Goal: Check status: Check status

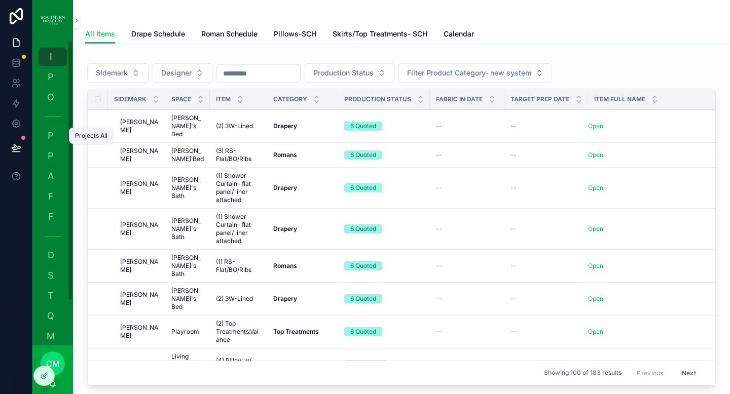
click at [51, 141] on span "P" at bounding box center [51, 136] width 10 height 10
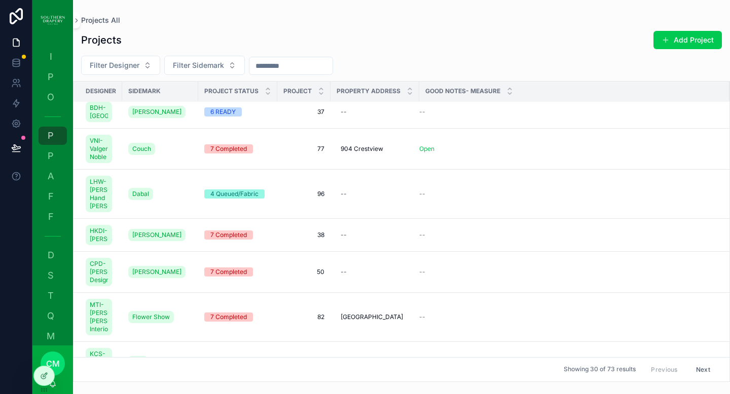
scroll to position [232, 0]
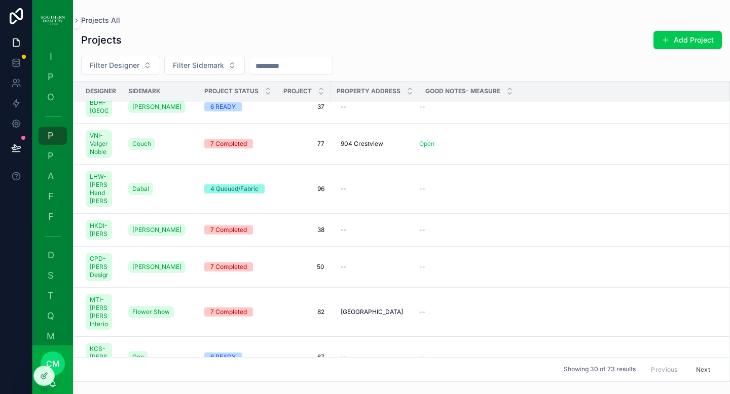
click at [234, 112] on div "6 READY" at bounding box center [222, 106] width 25 height 9
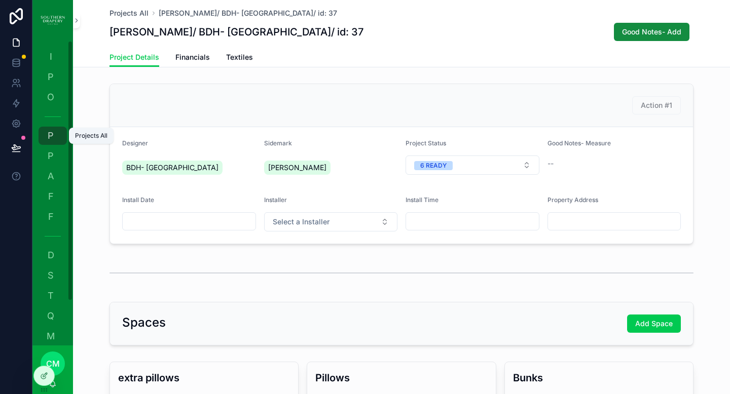
click at [54, 135] on span "P" at bounding box center [51, 136] width 10 height 10
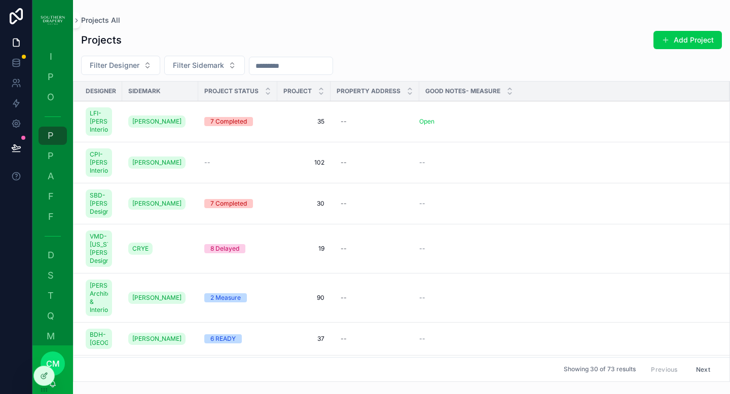
click at [206, 64] on span "Filter Sidemark" at bounding box center [198, 65] width 51 height 10
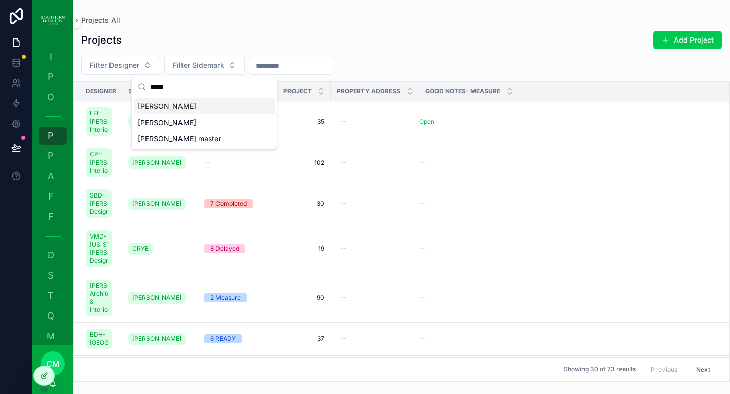
type input "*****"
click at [152, 109] on span "[PERSON_NAME]" at bounding box center [167, 106] width 58 height 10
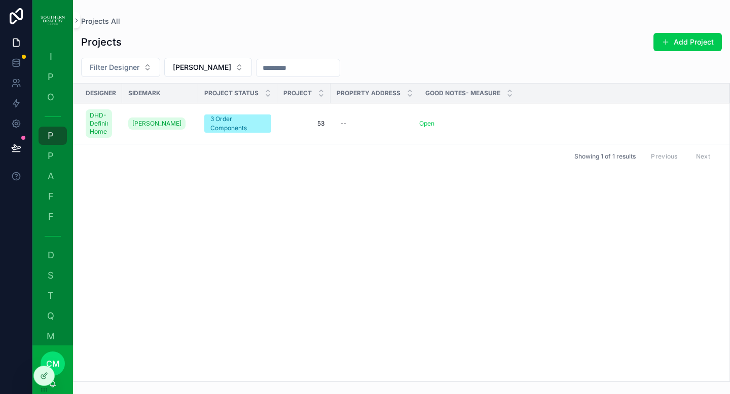
click at [319, 128] on td "53 53" at bounding box center [303, 123] width 53 height 41
click at [320, 124] on span "53" at bounding box center [303, 124] width 41 height 8
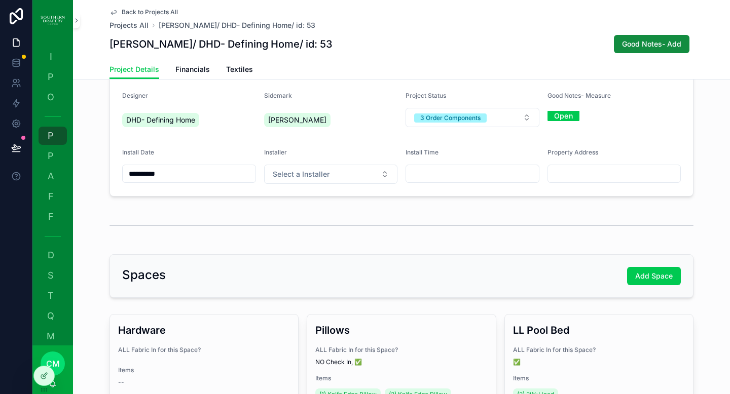
scroll to position [91, 0]
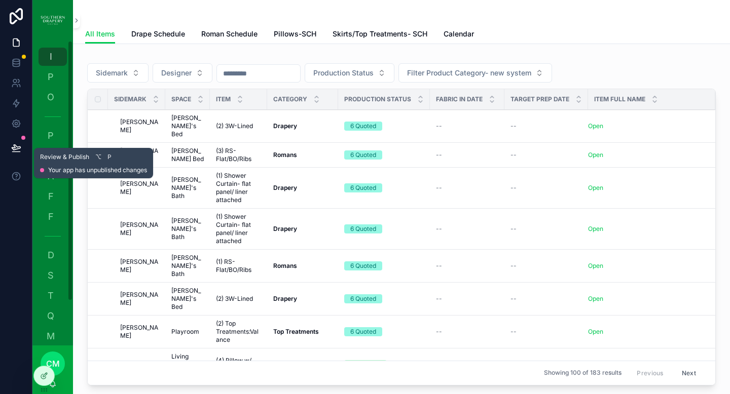
click at [50, 154] on span "Review & Publish" at bounding box center [64, 157] width 49 height 8
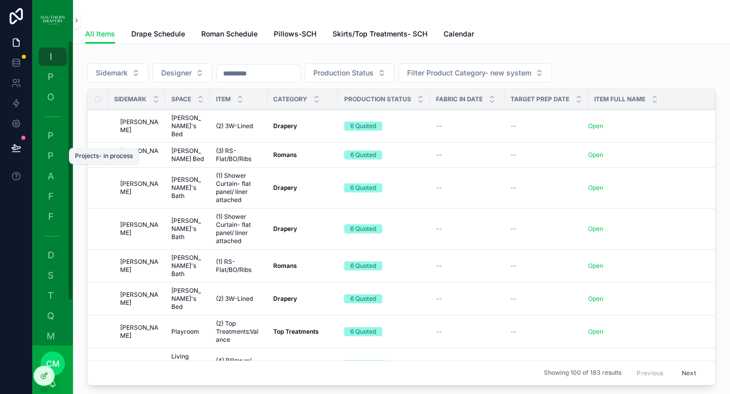
click at [51, 159] on span "P" at bounding box center [51, 156] width 10 height 10
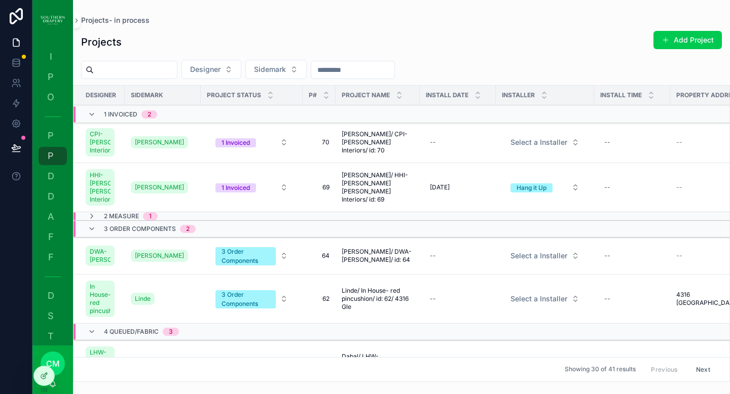
click at [90, 220] on icon "scrollable content" at bounding box center [92, 216] width 8 height 8
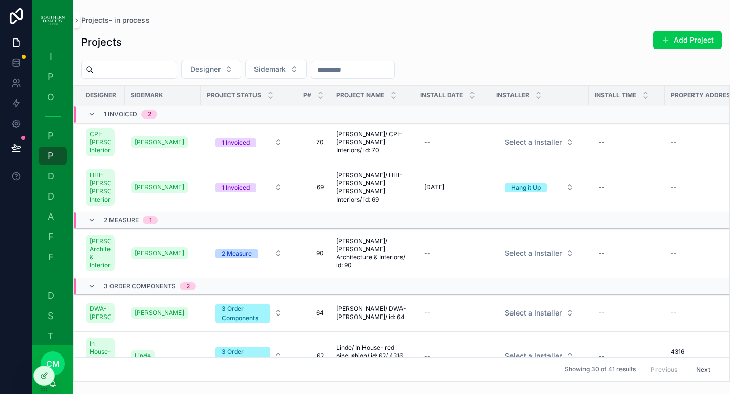
click at [90, 225] on icon "scrollable content" at bounding box center [92, 220] width 8 height 8
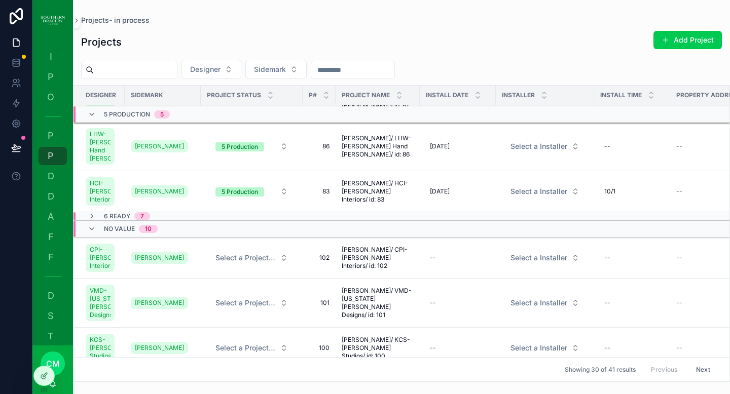
scroll to position [503, 0]
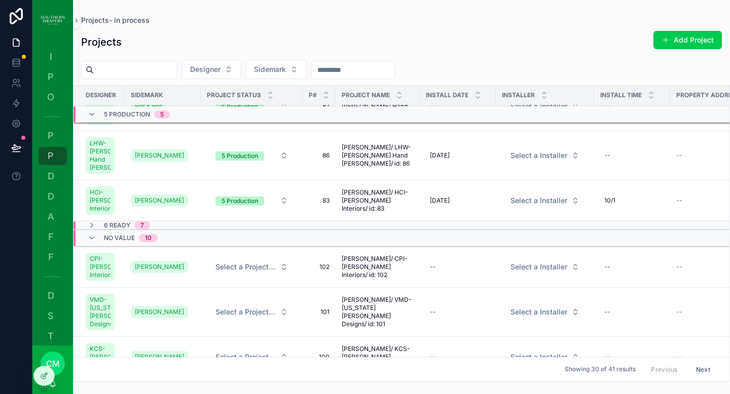
click at [90, 230] on icon "scrollable content" at bounding box center [92, 226] width 8 height 8
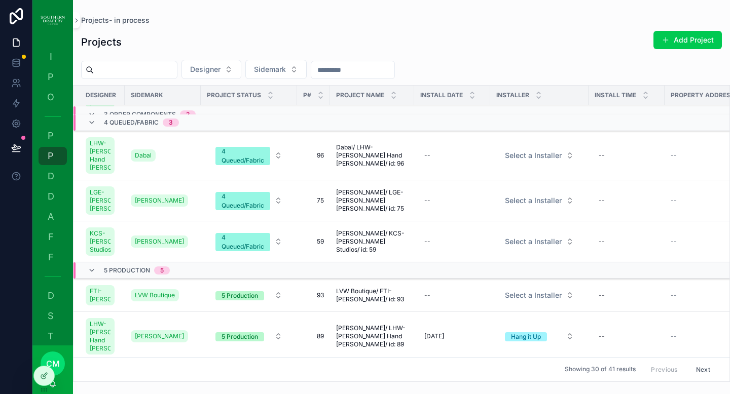
scroll to position [0, 0]
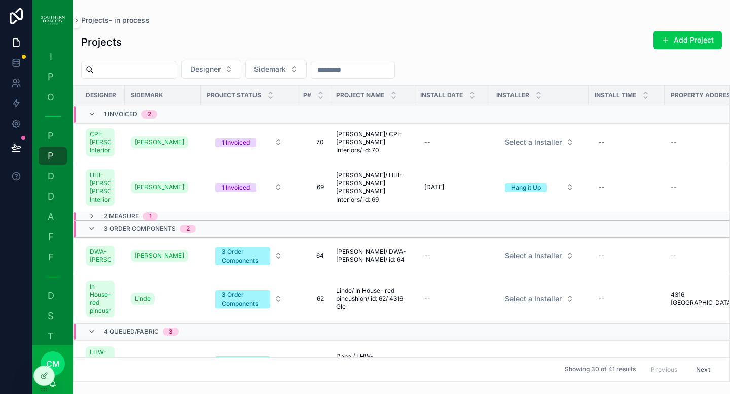
click at [92, 114] on icon "scrollable content" at bounding box center [92, 115] width 8 height 8
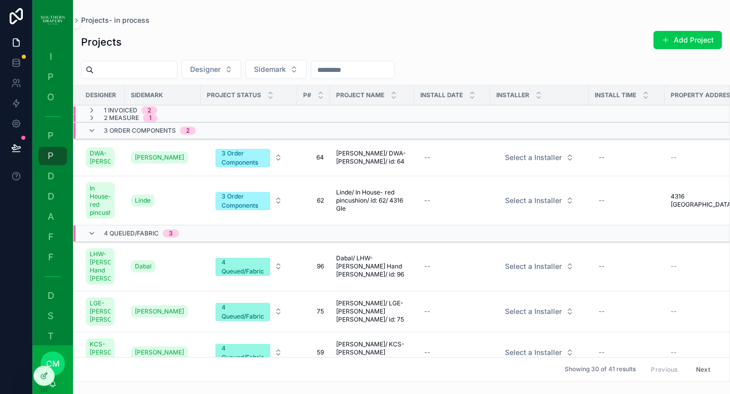
click at [95, 131] on icon "scrollable content" at bounding box center [92, 131] width 8 height 8
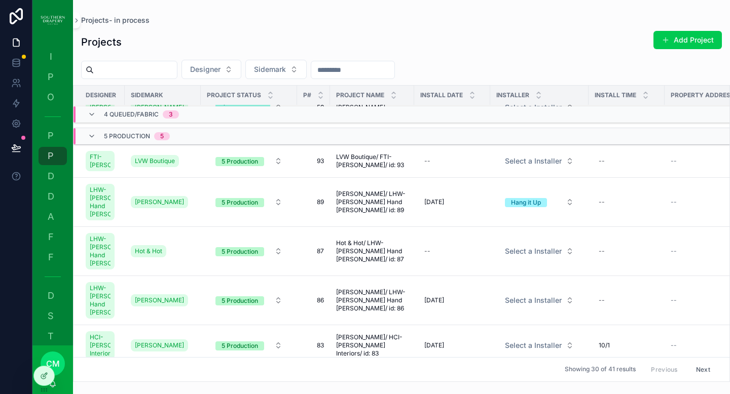
scroll to position [158, 0]
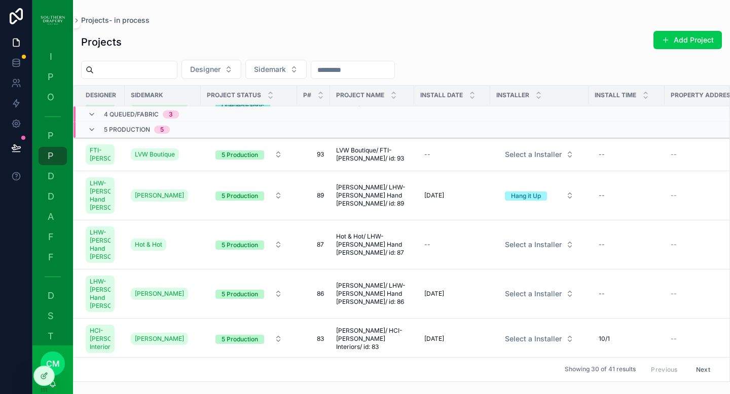
click at [93, 134] on icon "scrollable content" at bounding box center [92, 130] width 8 height 8
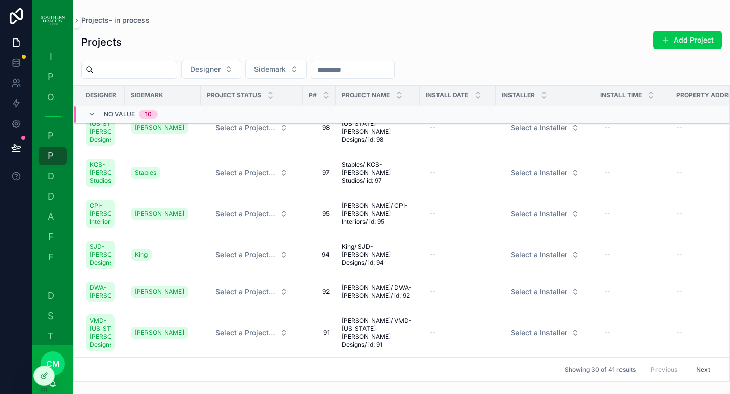
scroll to position [1000, 0]
click at [278, 72] on span "Sidemark" at bounding box center [270, 69] width 32 height 10
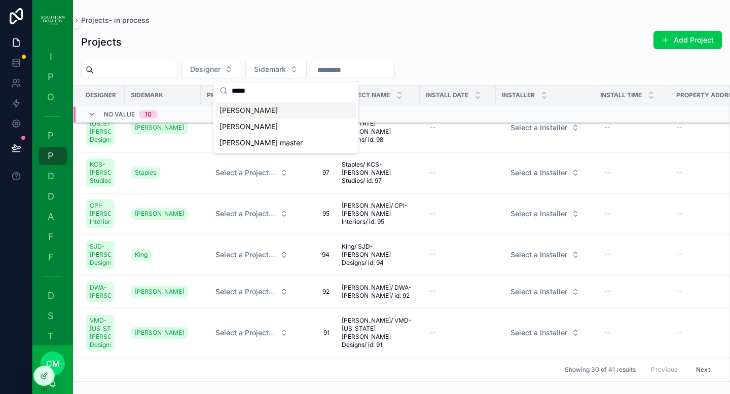
type input "*****"
click at [241, 112] on div "[PERSON_NAME]" at bounding box center [285, 110] width 141 height 16
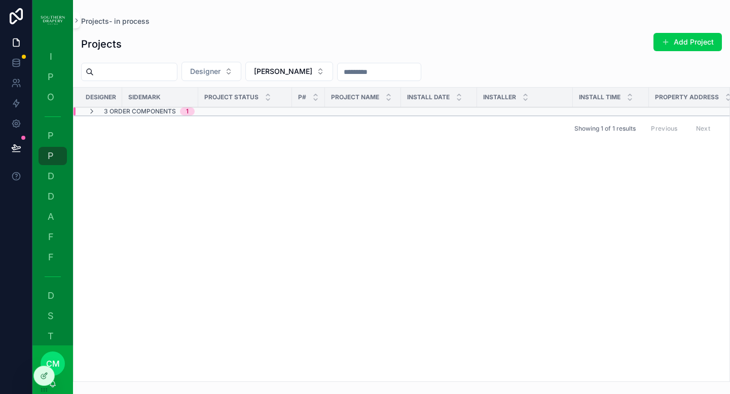
click at [91, 112] on icon "scrollable content" at bounding box center [92, 111] width 8 height 8
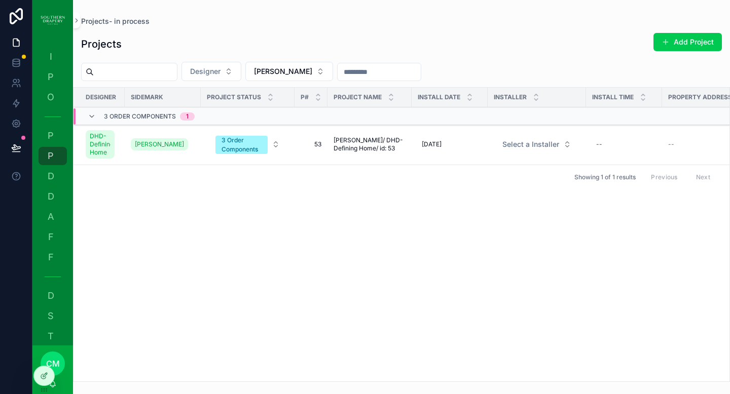
click at [318, 144] on span "53" at bounding box center [311, 144] width 21 height 8
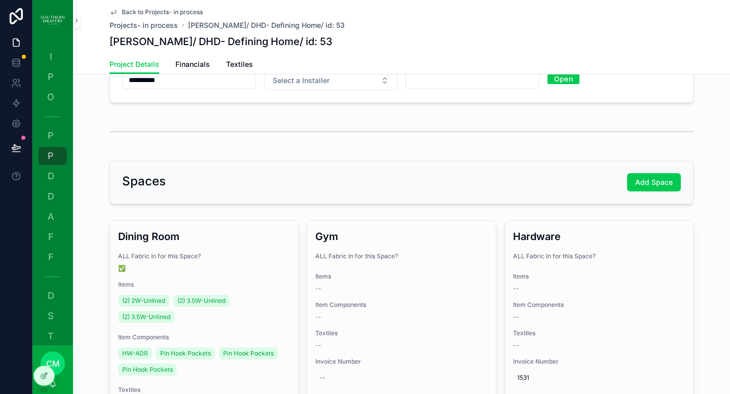
scroll to position [157, 0]
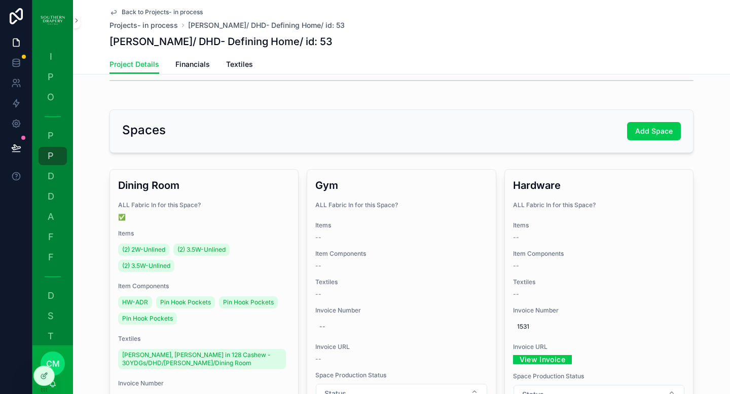
click at [263, 227] on div "Dining Room ALL Fabric In for this Space? ✅ Items (2) 2W-Unlined (2) 3.5W-Unlin…" at bounding box center [204, 327] width 188 height 315
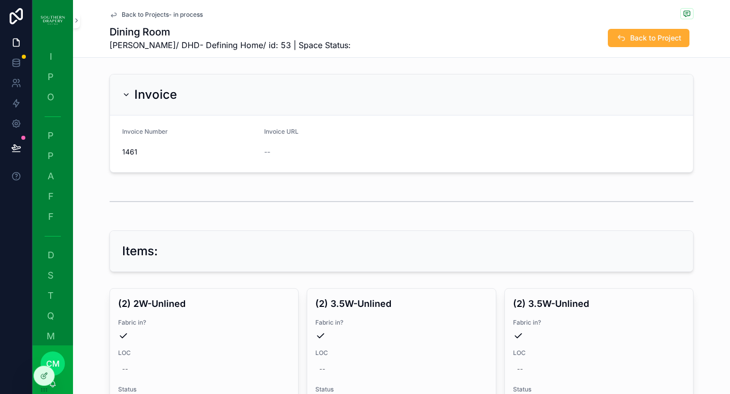
click at [271, 151] on div "--" at bounding box center [472, 152] width 417 height 10
click at [112, 15] on icon "scrollable content" at bounding box center [113, 15] width 8 height 8
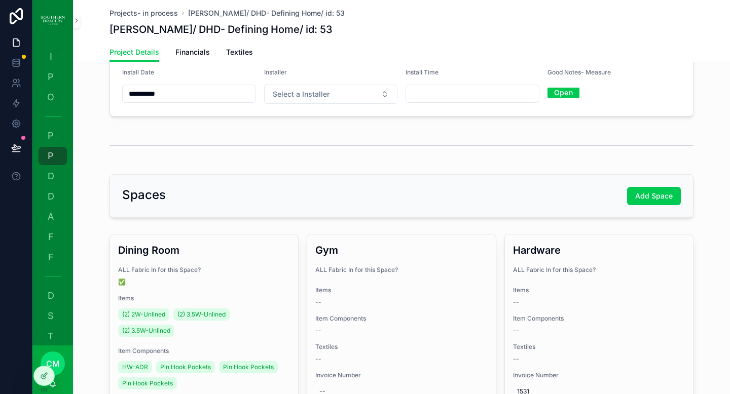
scroll to position [106, 0]
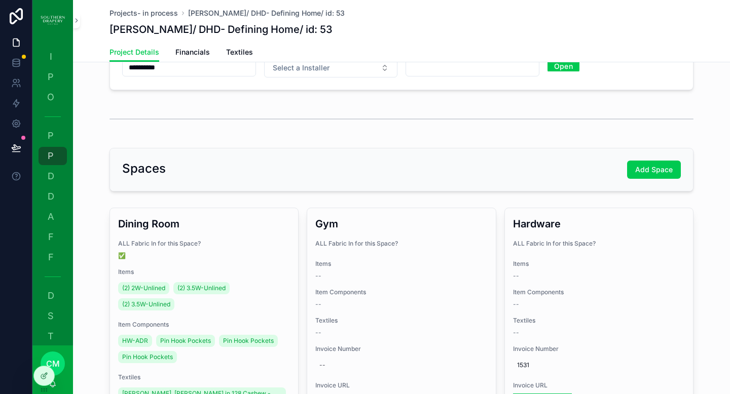
click at [128, 226] on h3 "Dining Room" at bounding box center [204, 223] width 172 height 15
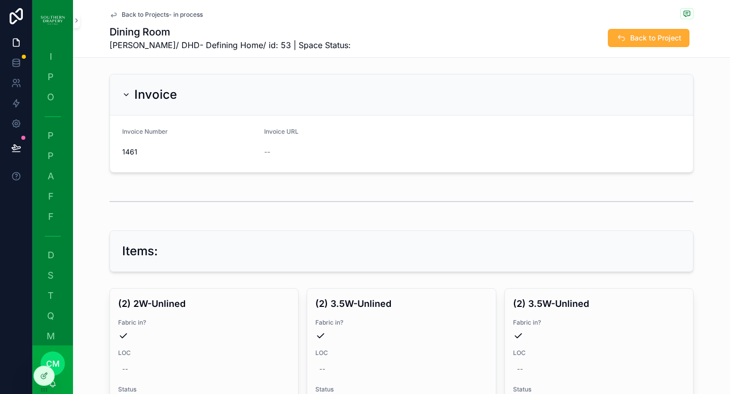
click at [260, 157] on form "Invoice Number 1461 Invoice URL --" at bounding box center [401, 144] width 583 height 57
click at [276, 134] on span "Invoice URL" at bounding box center [281, 132] width 34 height 8
click at [129, 145] on div "1461" at bounding box center [189, 152] width 134 height 16
